Goal: Task Accomplishment & Management: Manage account settings

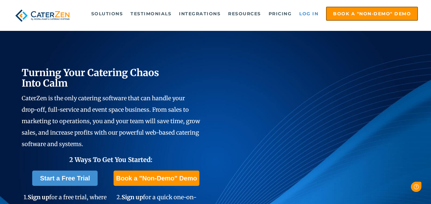
click at [312, 12] on link "Log in" at bounding box center [309, 13] width 26 height 13
click at [312, 13] on link "Log in" at bounding box center [309, 13] width 26 height 13
click at [310, 14] on link "Log in" at bounding box center [309, 13] width 26 height 13
